Goal: Navigation & Orientation: Find specific page/section

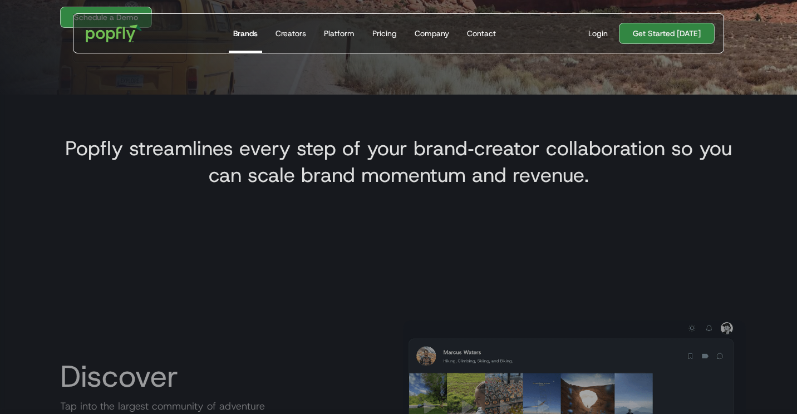
scroll to position [292, 0]
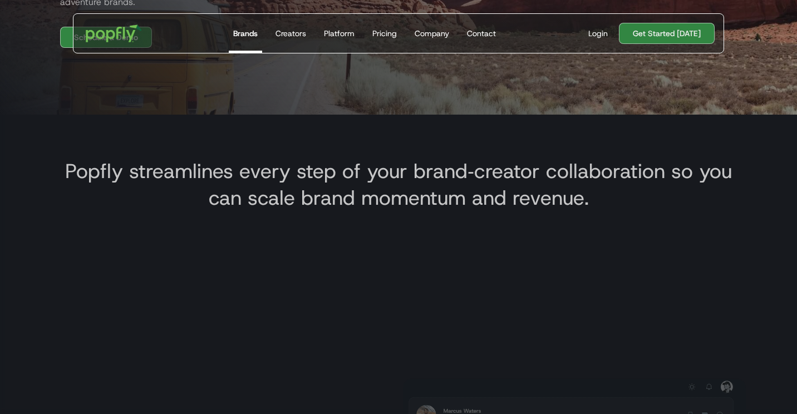
click at [327, 147] on div "Popfly streamlines every step of your brand‑creator collaboration so you can sc…" at bounding box center [398, 180] width 695 height 78
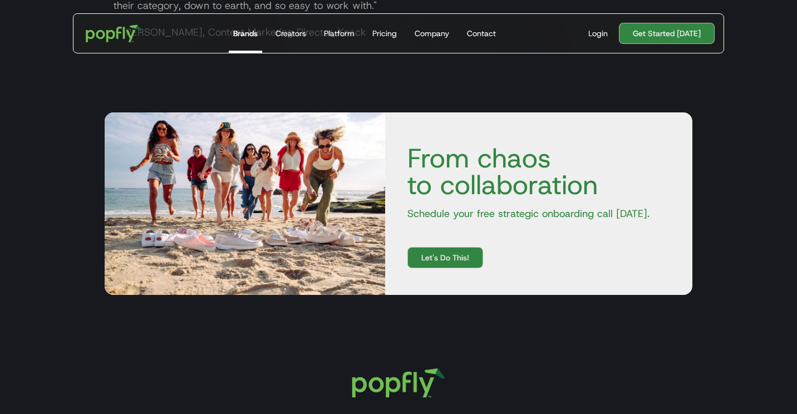
scroll to position [2035, 0]
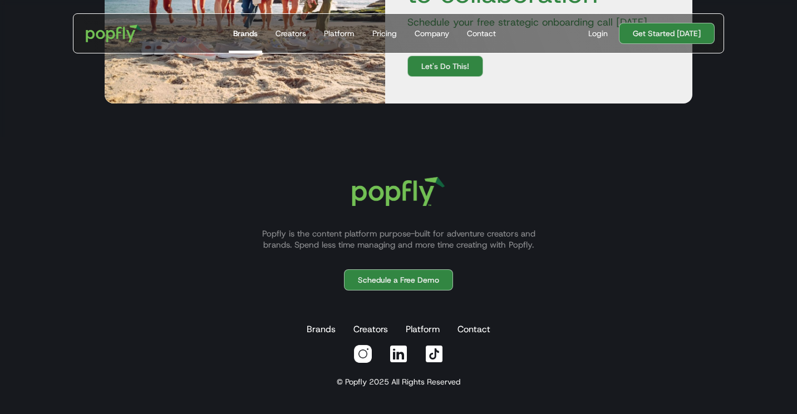
click at [344, 205] on img at bounding box center [399, 192] width 120 height 56
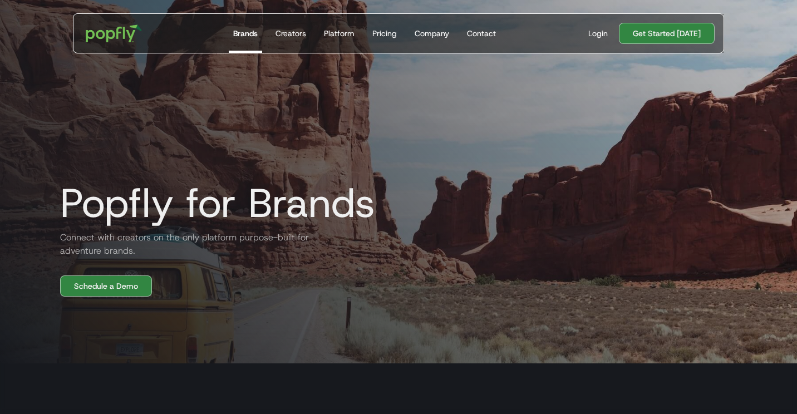
scroll to position [0, 0]
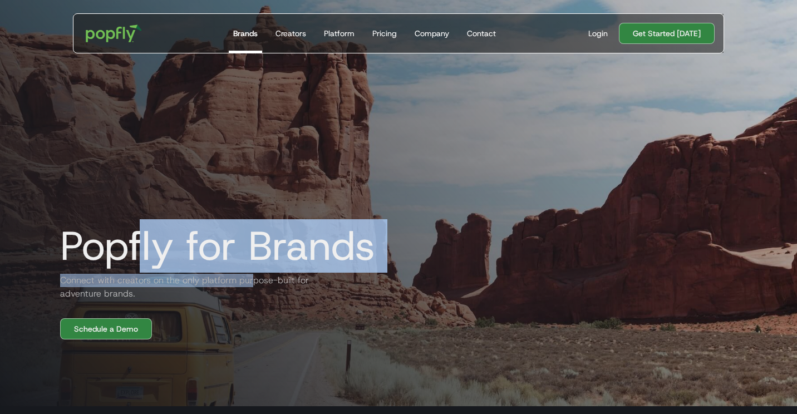
drag, startPoint x: 139, startPoint y: 263, endPoint x: 253, endPoint y: 285, distance: 116.8
click at [253, 285] on div "Popfly for Brands Connect with creators on the only platform purpose-built for …" at bounding box center [398, 165] width 713 height 347
click at [253, 285] on h2 "Connect with creators on the only platform purpose-built for adventure brands." at bounding box center [184, 287] width 267 height 27
drag, startPoint x: 123, startPoint y: 258, endPoint x: 288, endPoint y: 293, distance: 168.4
click at [288, 293] on div "Popfly for Brands Connect with creators on the only platform purpose-built for …" at bounding box center [398, 165] width 713 height 347
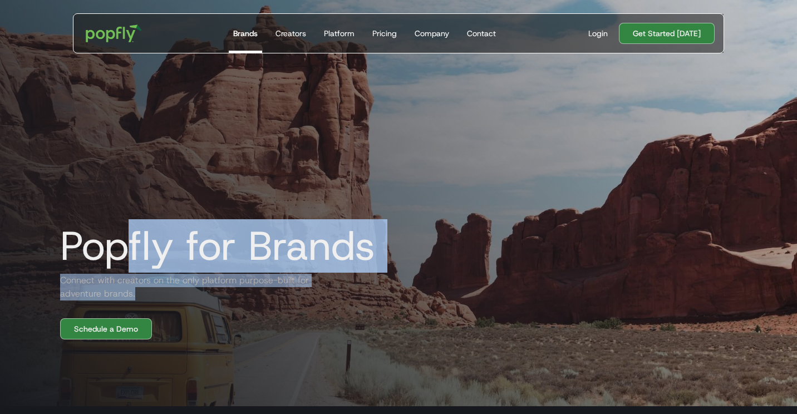
click at [288, 293] on h2 "Connect with creators on the only platform purpose-built for adventure brands." at bounding box center [184, 287] width 267 height 27
drag, startPoint x: 117, startPoint y: 252, endPoint x: 243, endPoint y: 302, distance: 135.7
click at [243, 302] on div "Popfly for Brands Connect with creators on the only platform purpose-built for …" at bounding box center [398, 165] width 713 height 347
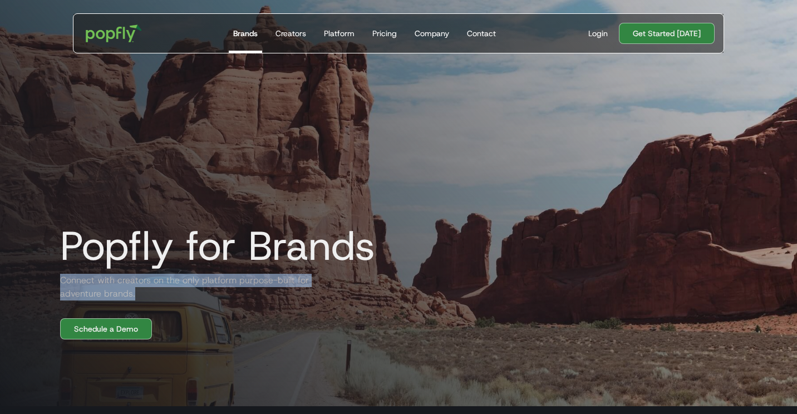
drag, startPoint x: 96, startPoint y: 273, endPoint x: 263, endPoint y: 307, distance: 170.0
click at [263, 307] on div "Popfly for Brands Connect with creators on the only platform purpose-built for …" at bounding box center [398, 165] width 713 height 347
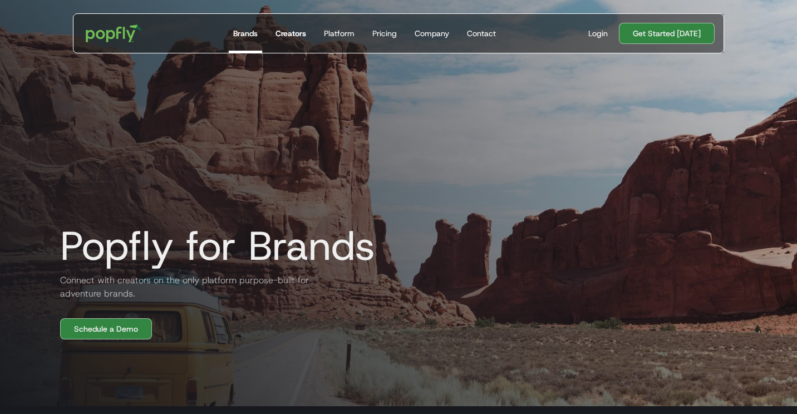
click at [276, 30] on link "Creators" at bounding box center [291, 33] width 40 height 39
click at [278, 31] on div "Creators" at bounding box center [291, 33] width 31 height 11
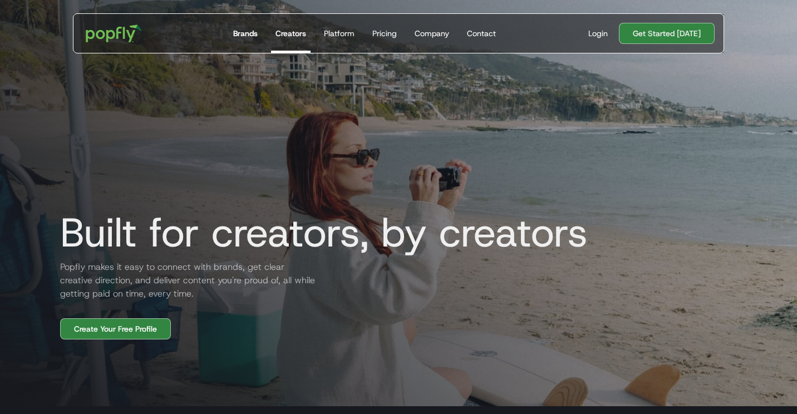
click at [247, 42] on link "Brands" at bounding box center [245, 33] width 33 height 39
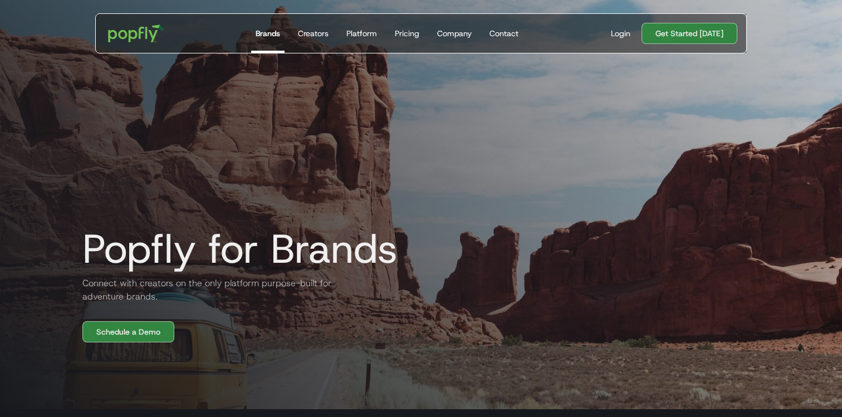
scroll to position [1617, 0]
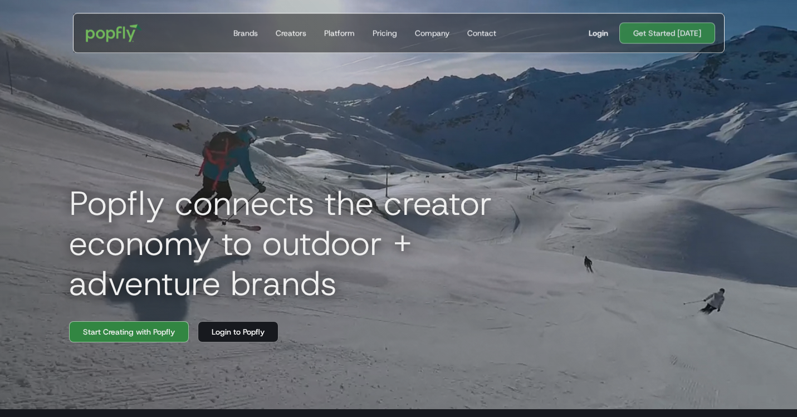
click at [604, 31] on div "Login" at bounding box center [598, 32] width 19 height 11
